Goal: Information Seeking & Learning: Learn about a topic

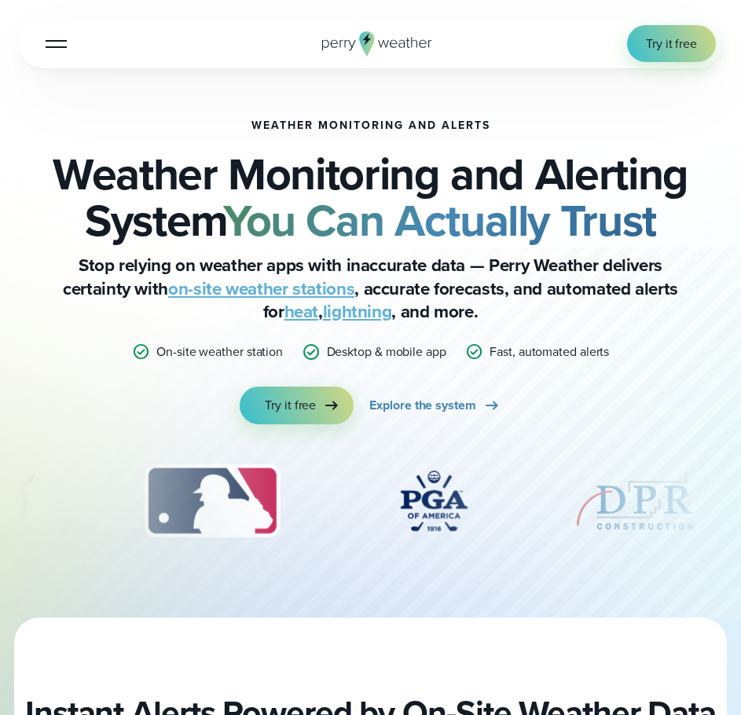
click at [34, 38] on div "Open Menu Log in Try it free How it Works" at bounding box center [370, 43] width 703 height 49
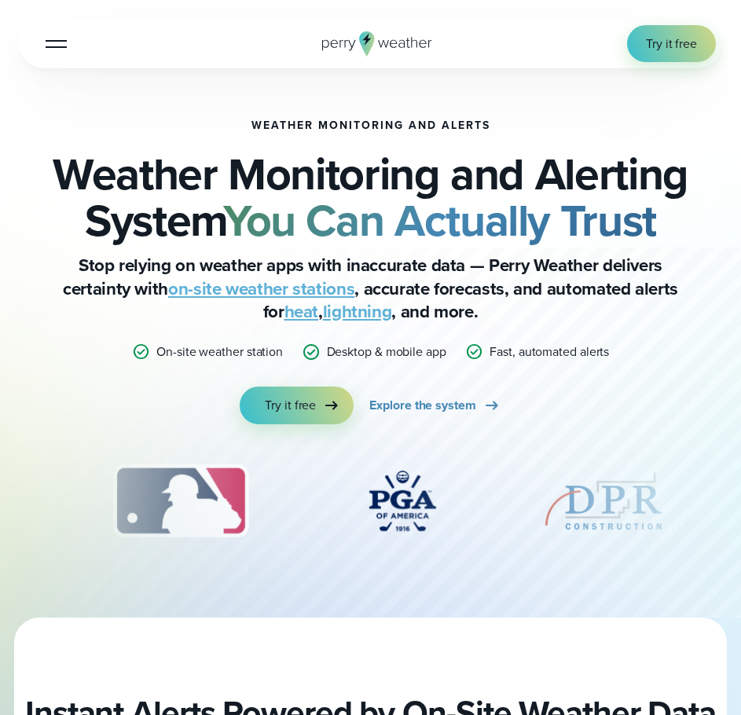
click at [49, 43] on div at bounding box center [56, 44] width 21 height 2
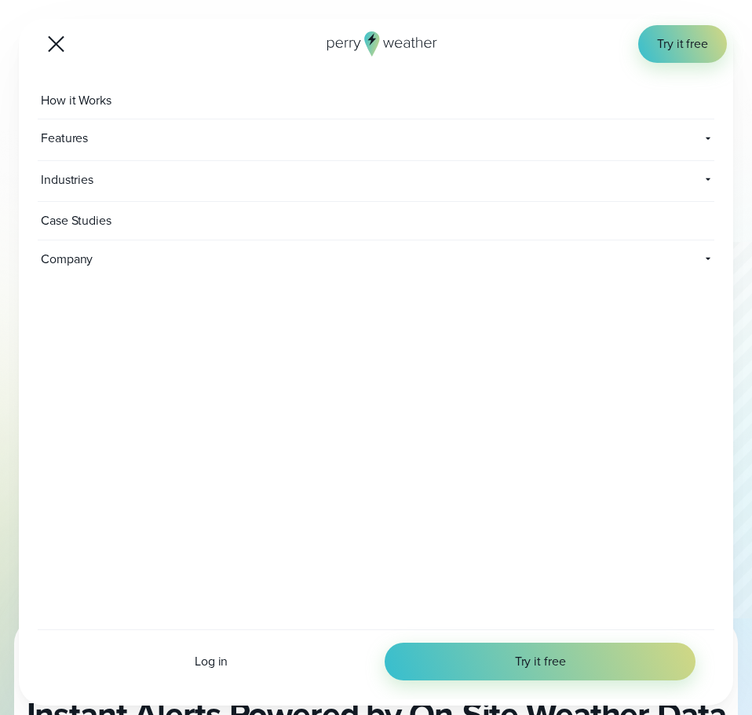
click at [94, 175] on span "Industries" at bounding box center [269, 180] width 463 height 38
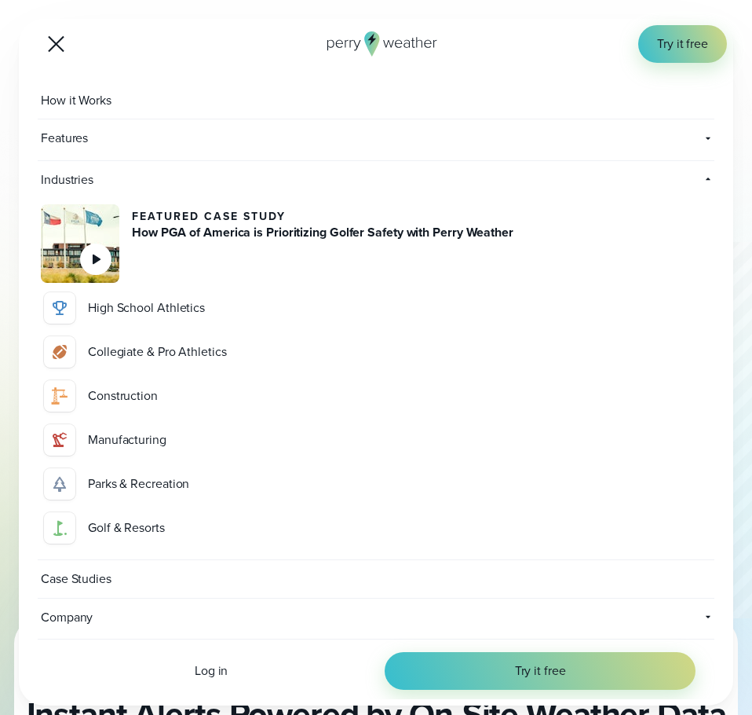
click at [152, 359] on div "Collegiate & Pro Athletics" at bounding box center [398, 351] width 620 height 19
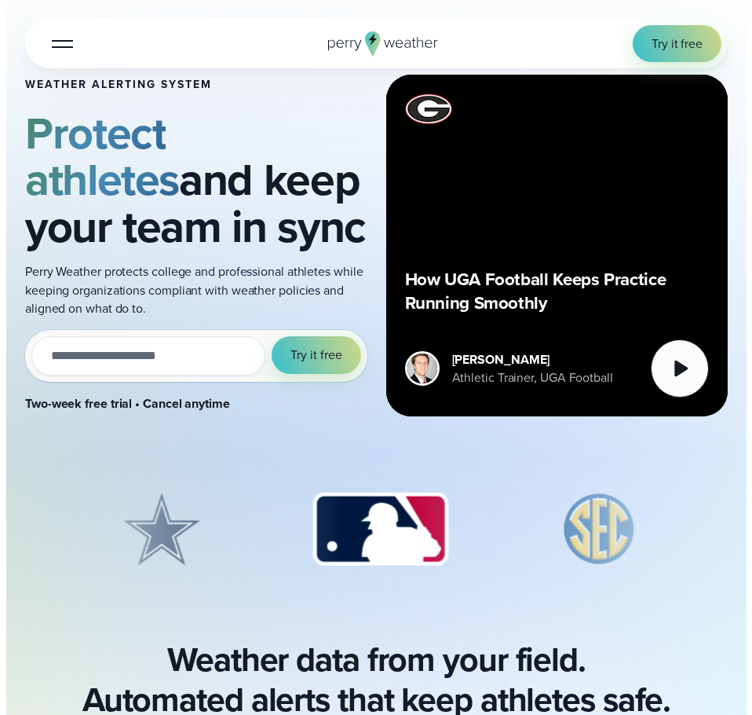
scroll to position [60, 0]
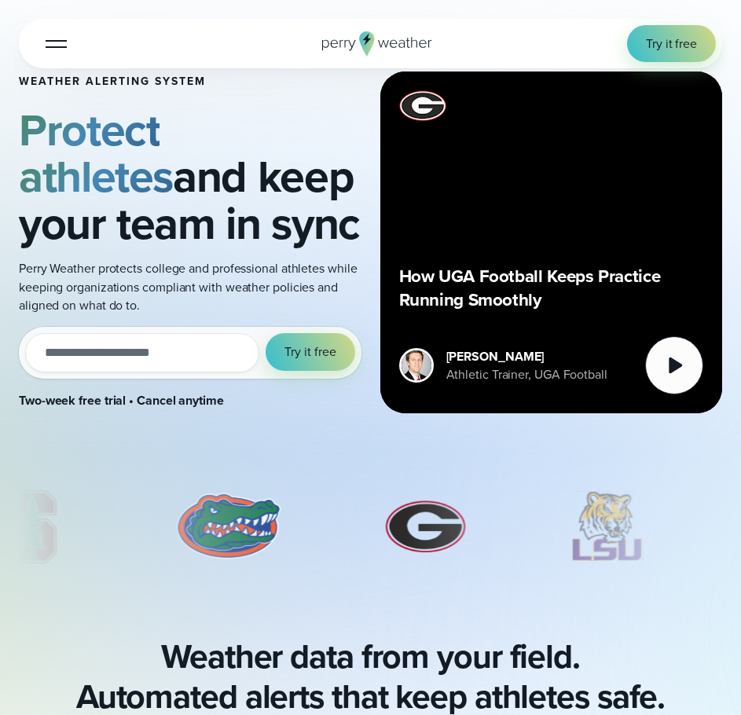
click at [61, 53] on button "Open Menu" at bounding box center [56, 43] width 37 height 37
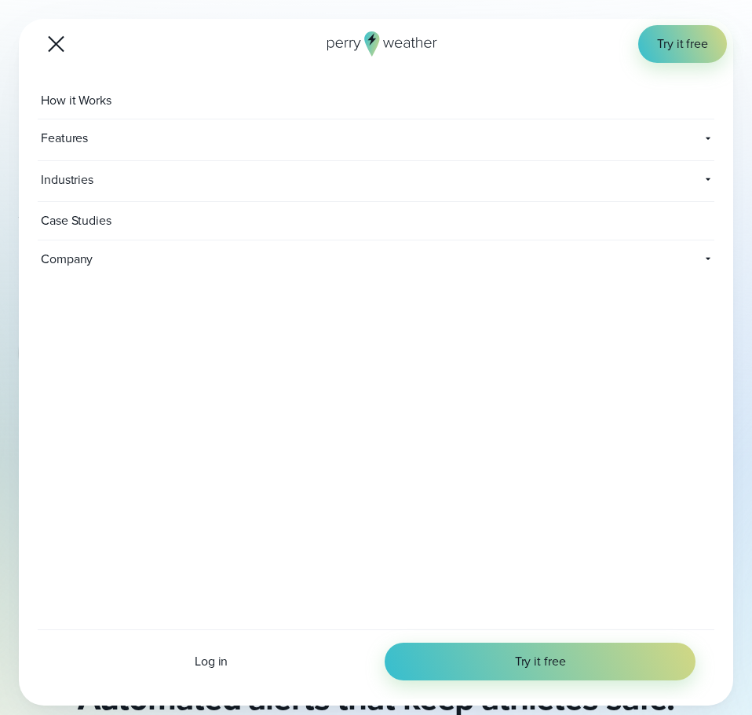
click at [222, 175] on span "Industries" at bounding box center [269, 180] width 463 height 38
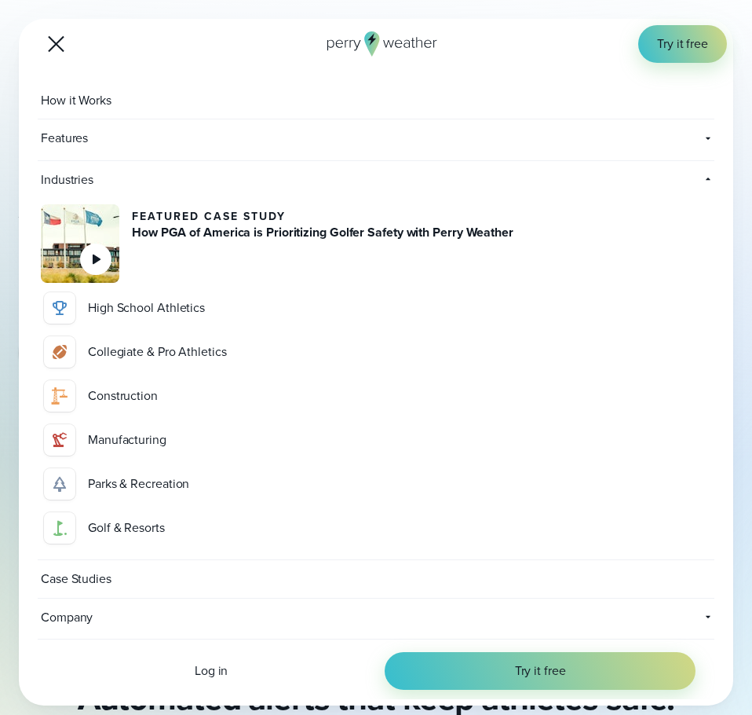
click at [203, 310] on div "High School Athletics" at bounding box center [398, 307] width 620 height 19
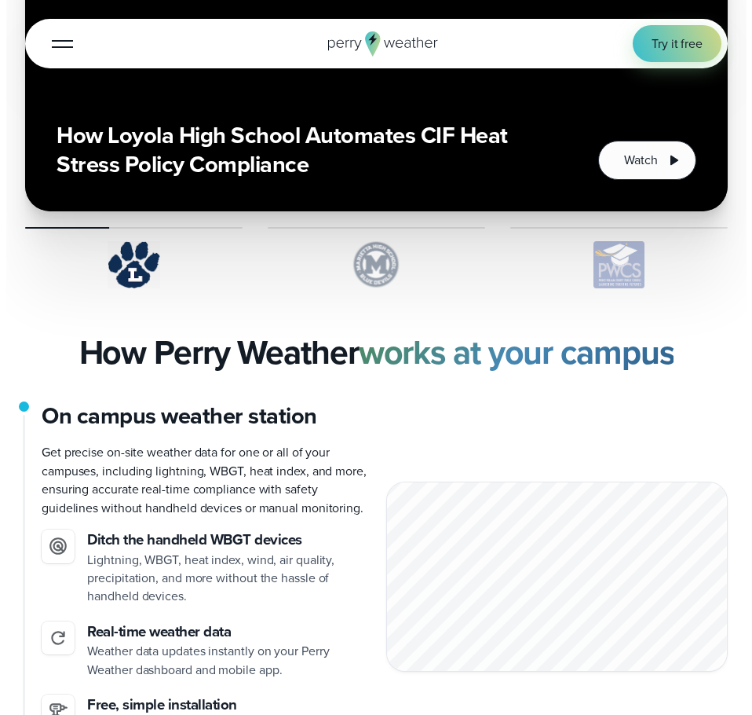
scroll to position [2559, 0]
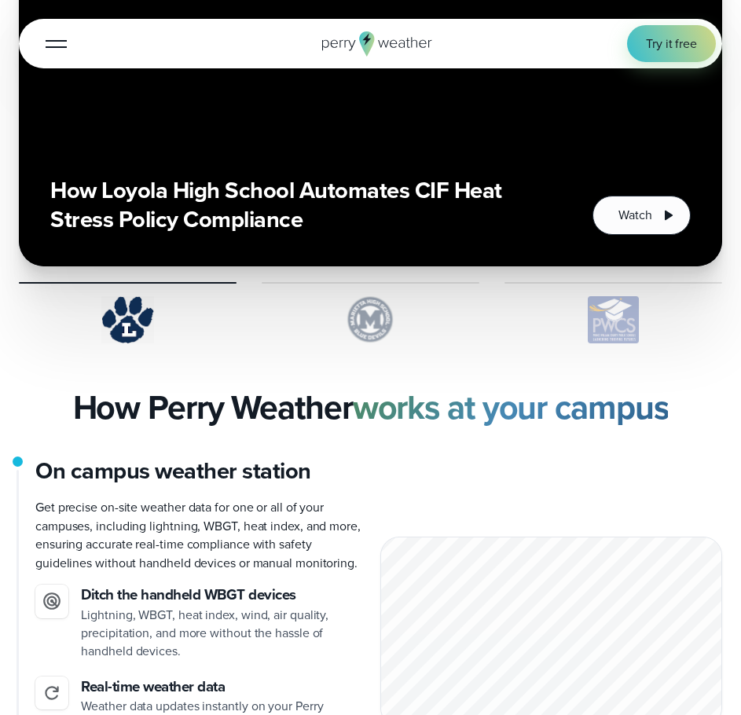
click at [46, 33] on button "Open Menu" at bounding box center [56, 43] width 37 height 37
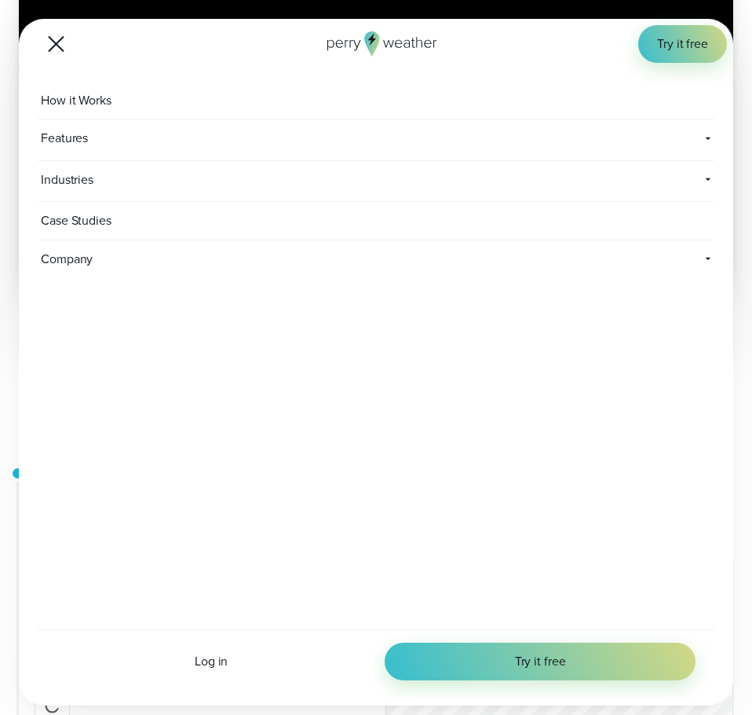
click at [164, 183] on span "Industries" at bounding box center [269, 180] width 463 height 38
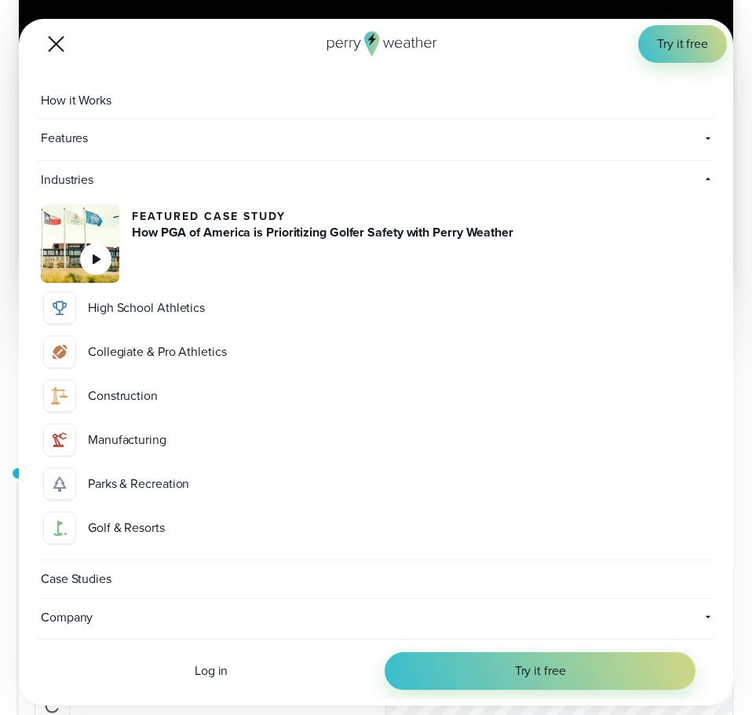
click at [124, 520] on div "Golf & Resorts" at bounding box center [398, 527] width 620 height 19
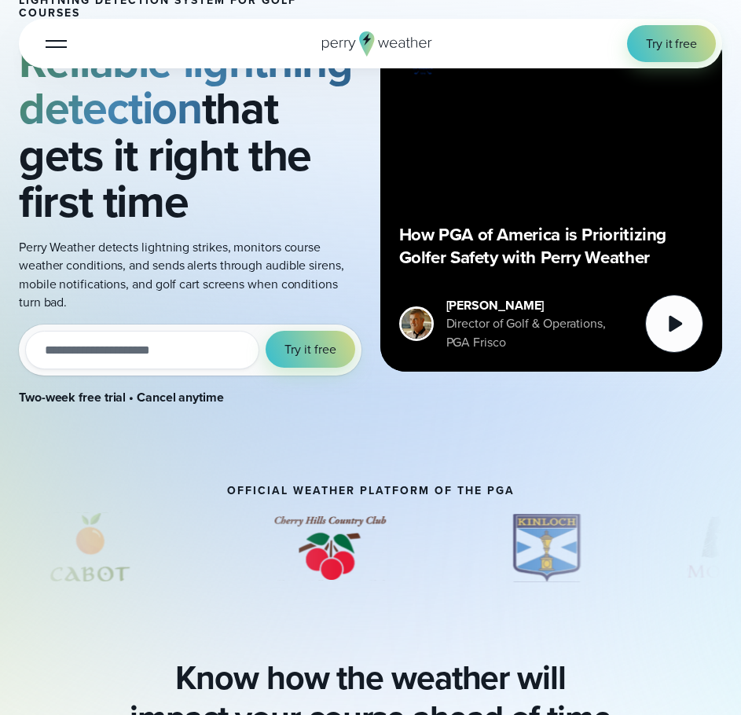
scroll to position [312, 0]
